Goal: Communication & Community: Share content

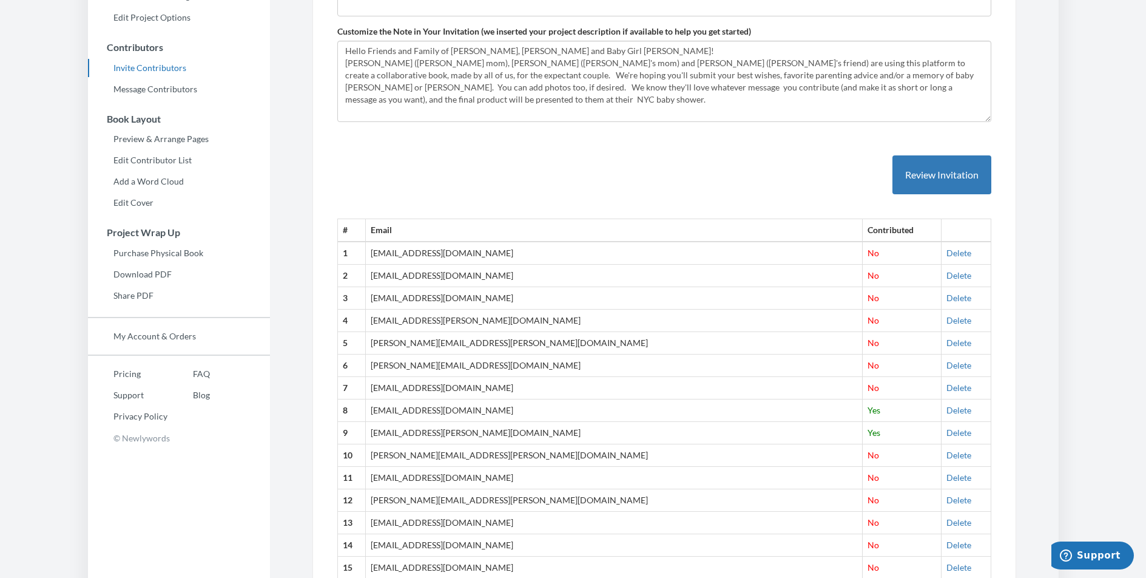
scroll to position [215, 0]
click at [946, 295] on link "Delete" at bounding box center [958, 296] width 25 height 10
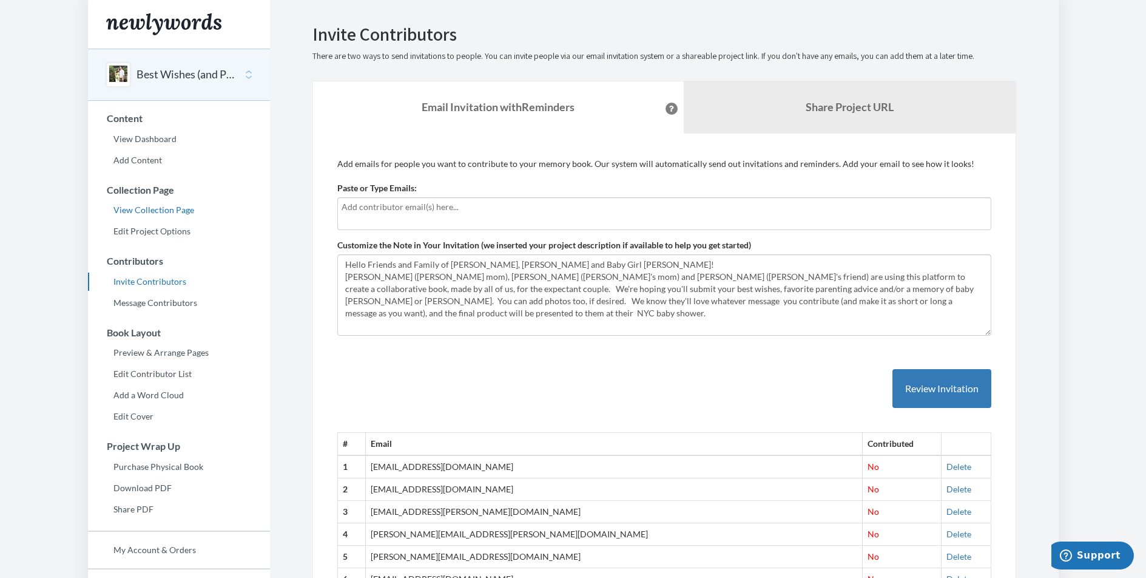
click at [176, 211] on link "View Collection Page" at bounding box center [179, 210] width 182 height 18
click at [491, 320] on textarea "Hello Friends and Family of [PERSON_NAME], [PERSON_NAME] and Baby Girl [PERSON_…" at bounding box center [664, 294] width 654 height 81
click at [377, 300] on textarea "Hello Friends and Family of [PERSON_NAME], [PERSON_NAME] and Baby Girl [PERSON_…" at bounding box center [664, 294] width 654 height 81
click at [493, 301] on textarea "Hello Friends and Family of [PERSON_NAME], [PERSON_NAME] and Baby Girl [PERSON_…" at bounding box center [664, 294] width 654 height 81
drag, startPoint x: 542, startPoint y: 299, endPoint x: 578, endPoint y: 299, distance: 36.4
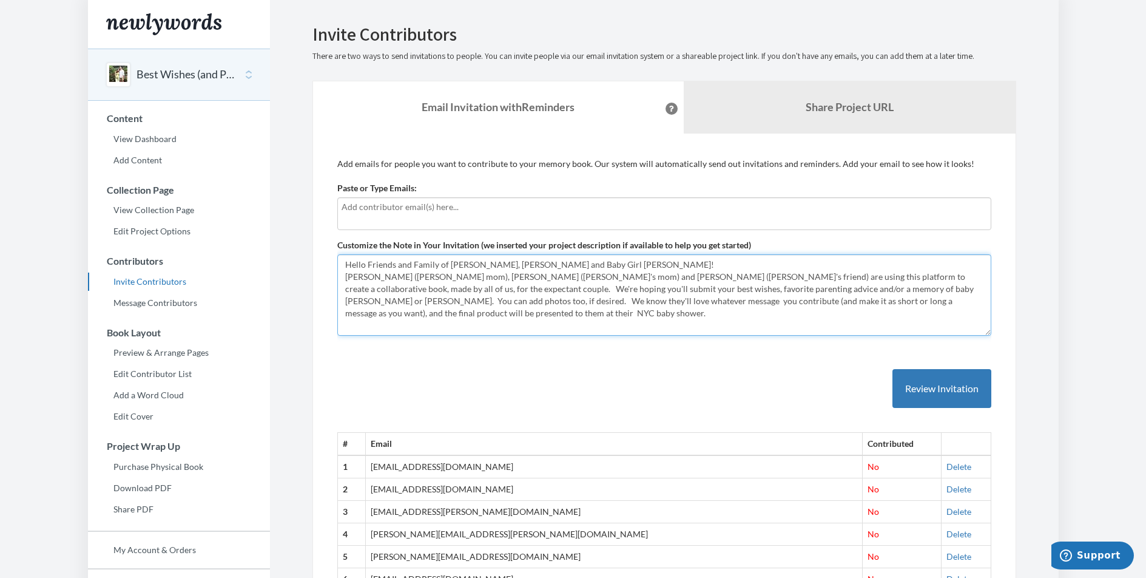
click at [578, 299] on textarea "Hello Friends and Family of [PERSON_NAME], [PERSON_NAME] and Baby Girl [PERSON_…" at bounding box center [664, 294] width 654 height 81
type textarea "Hello Friends and Family of Katie, Alden and Baby Girl Ewing! Wynn (Alden's mom…"
click at [158, 211] on link "View Collection Page" at bounding box center [179, 210] width 182 height 18
click at [416, 211] on input "text" at bounding box center [665, 206] width 646 height 13
click at [474, 206] on input "text" at bounding box center [665, 206] width 646 height 13
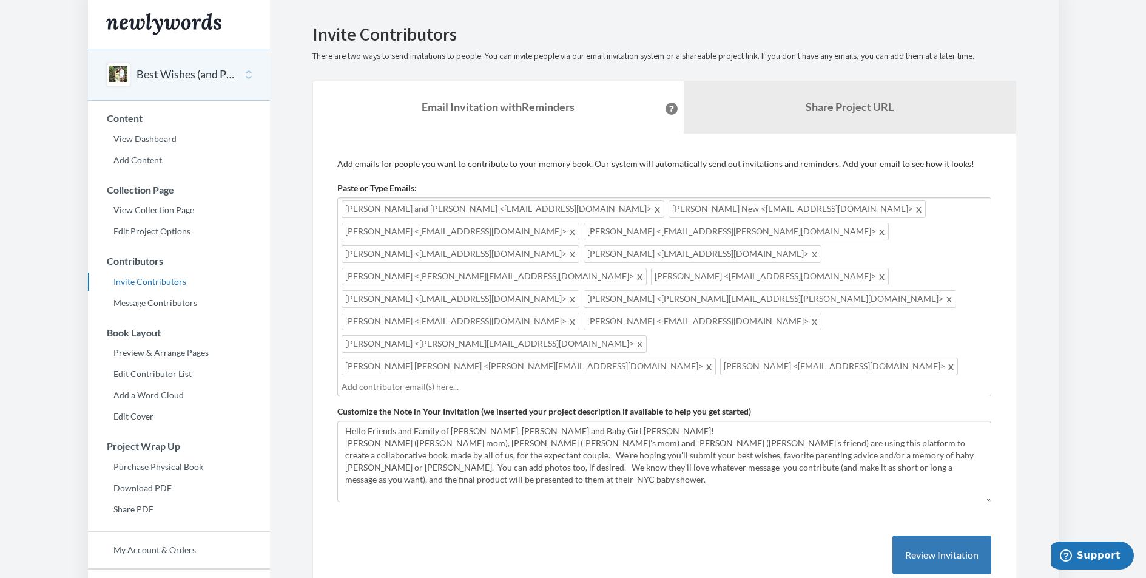
click at [946, 297] on div "Tom and Dona Senning <tomsenning@yahoo.com> Tommy Senning New <senningtom@gmail…" at bounding box center [664, 296] width 654 height 199
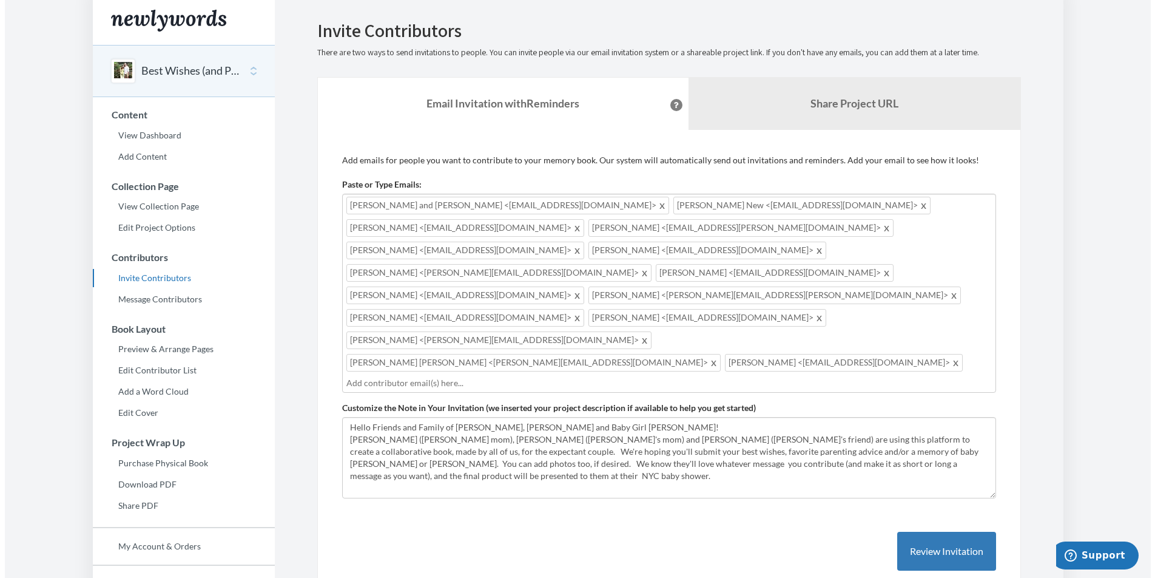
scroll to position [4, 0]
click at [955, 531] on button "Review Invitation" at bounding box center [941, 550] width 99 height 39
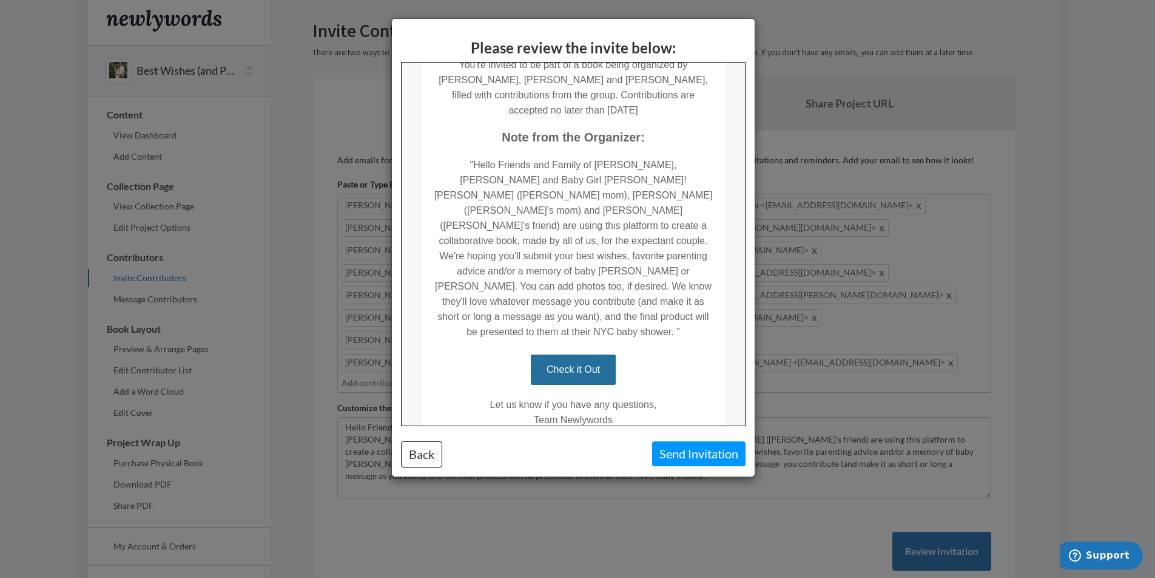
scroll to position [202, 0]
click at [419, 461] on button "Back" at bounding box center [421, 454] width 41 height 26
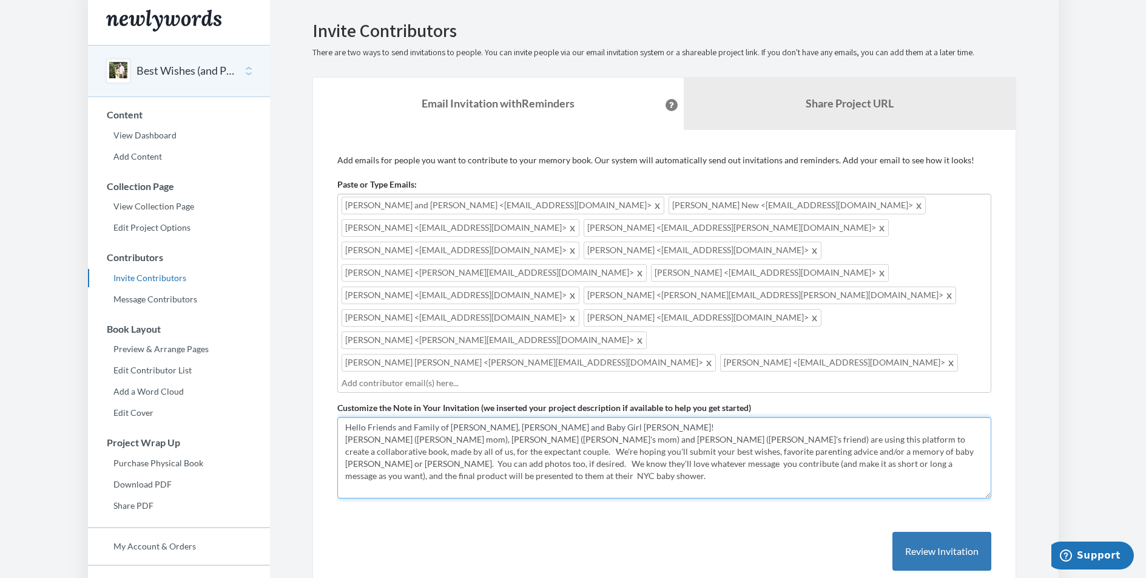
click at [516, 417] on textarea "Hello Friends and Family of [PERSON_NAME], [PERSON_NAME] and Baby Girl [PERSON_…" at bounding box center [664, 457] width 654 height 81
type textarea "Hello Friends and Family of Katie, Alden and Baby Girl Ewing! Wynn (Alden's mom…"
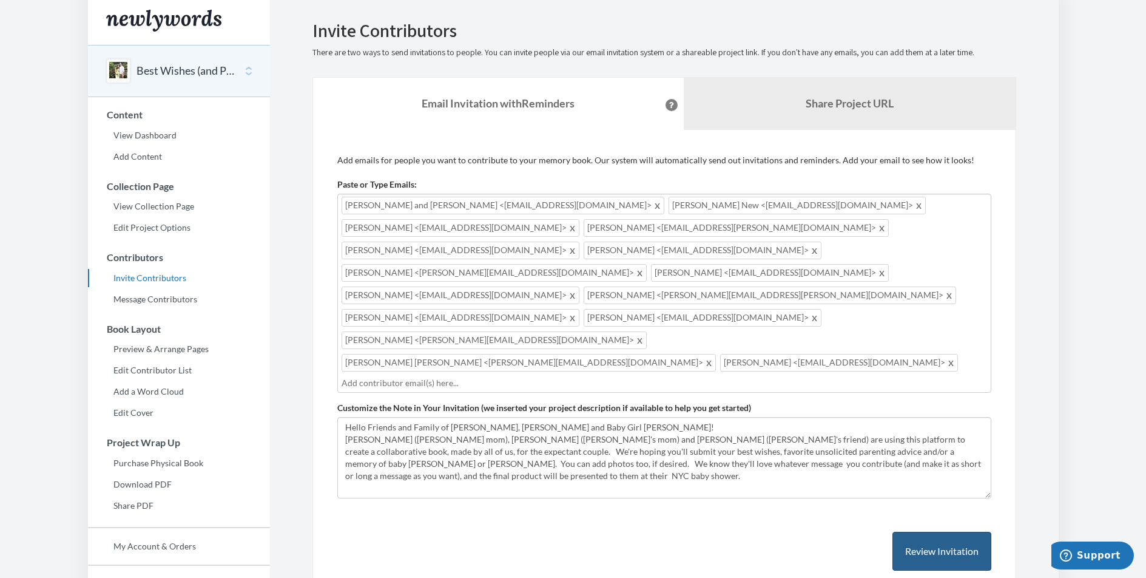
click at [963, 531] on button "Review Invitation" at bounding box center [941, 550] width 99 height 39
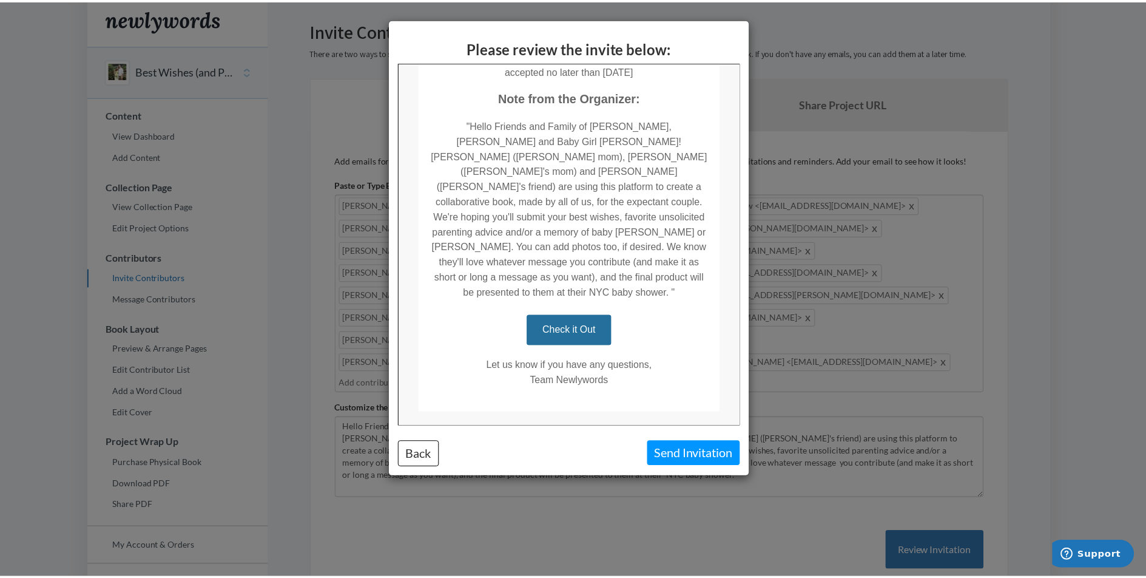
scroll to position [237, 0]
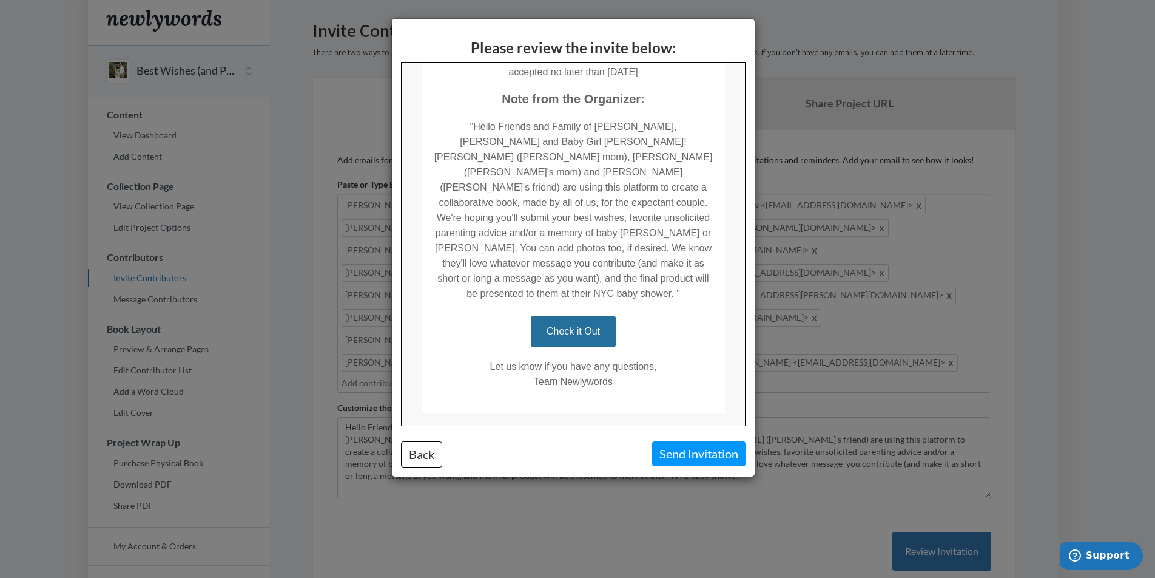
click at [698, 456] on button "Send Invitation" at bounding box center [698, 453] width 93 height 25
